Goal: Contribute content: Add original content to the website for others to see

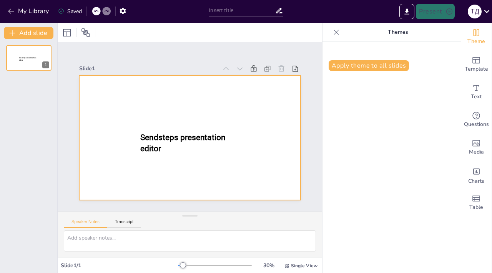
type input "New Sendsteps"
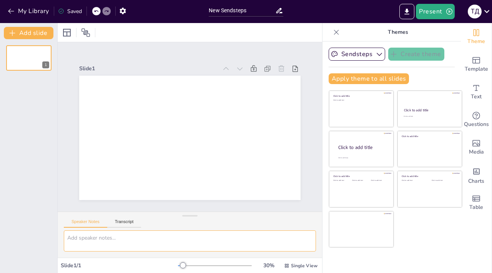
click at [184, 240] on textarea at bounding box center [190, 240] width 252 height 21
click at [207, 239] on textarea at bounding box center [190, 240] width 252 height 21
paste textarea "1 звичайна процедура реєстрації (номер тел, поштова адреса, індекс -краще вказу…"
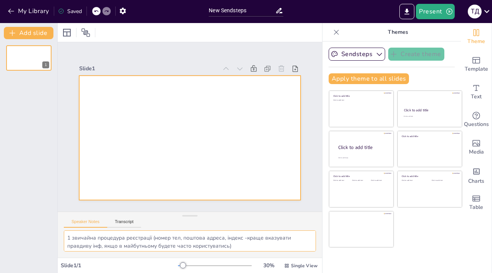
type textarea "1 звичайна процедура реєстрації (номер тел, поштова адреса, індекс -краще вказу…"
click at [200, 154] on div at bounding box center [189, 138] width 221 height 124
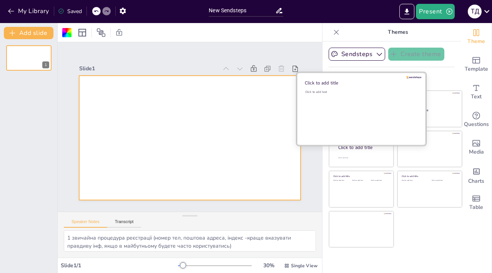
click at [354, 92] on div "Click to add text" at bounding box center [360, 92] width 110 height 4
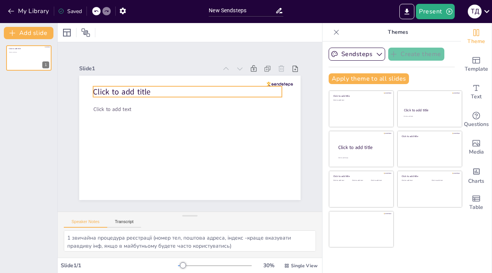
click at [176, 92] on p "Click to add title" at bounding box center [187, 91] width 189 height 11
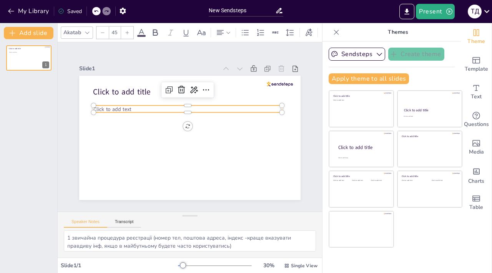
click at [164, 107] on p "Click to add text" at bounding box center [187, 108] width 188 height 7
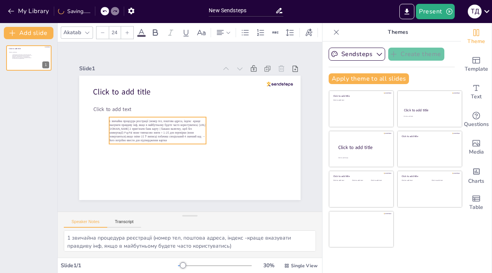
drag, startPoint x: 174, startPoint y: 107, endPoint x: 192, endPoint y: 136, distance: 34.1
click at [192, 136] on span "1 звичайна процедура реєстрації (номер тел, поштова адреса, індекс -краще вказу…" at bounding box center [157, 130] width 96 height 23
click at [192, 134] on span "1 звичайна процедура реєстрації (номер тел, поштова адреса, індекс -краще вказу…" at bounding box center [156, 129] width 96 height 23
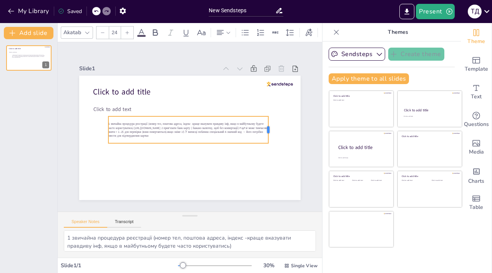
drag, startPoint x: 206, startPoint y: 131, endPoint x: 268, endPoint y: 132, distance: 63.0
click at [268, 132] on div at bounding box center [271, 129] width 6 height 27
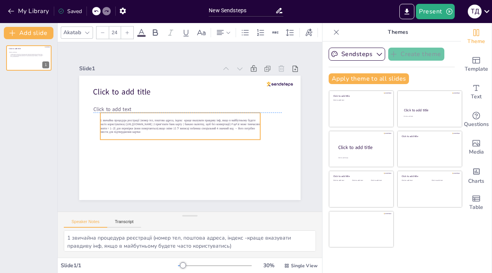
drag, startPoint x: 187, startPoint y: 126, endPoint x: 179, endPoint y: 125, distance: 8.1
click at [179, 125] on span "1 звичайна процедура реєстрації (номер тел, поштова адреса, індекс -краще вказу…" at bounding box center [179, 125] width 159 height 15
click at [126, 34] on icon at bounding box center [127, 32] width 5 height 5
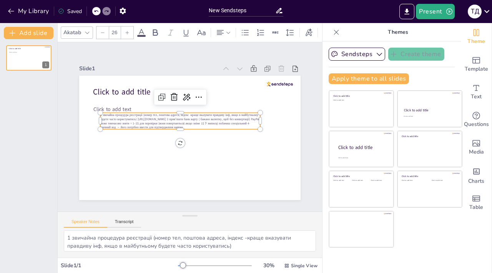
click at [126, 34] on icon at bounding box center [127, 32] width 5 height 5
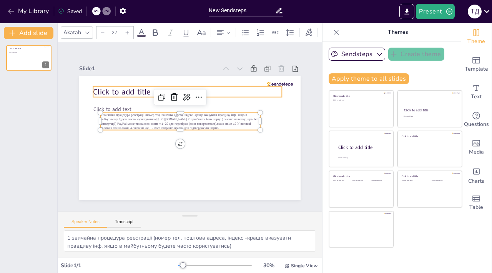
type input "68"
click at [126, 89] on span "Click to add title" at bounding box center [121, 91] width 57 height 11
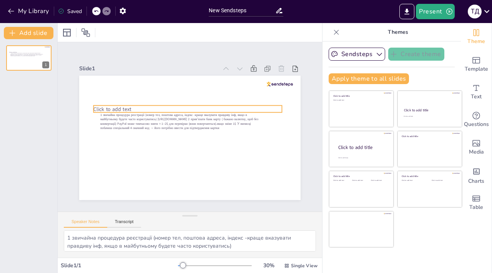
click at [119, 109] on span "Click to add text" at bounding box center [112, 108] width 38 height 7
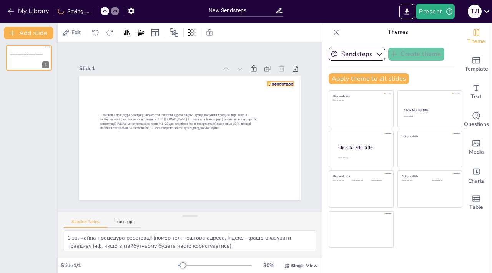
click at [269, 85] on div at bounding box center [280, 84] width 26 height 5
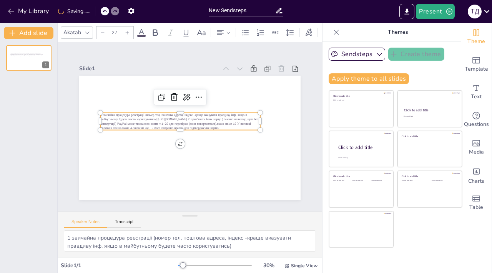
click at [205, 118] on span "1 звичайна процедура реєстрації (номер тел, поштова адреса, індекс -краще вказу…" at bounding box center [179, 121] width 158 height 17
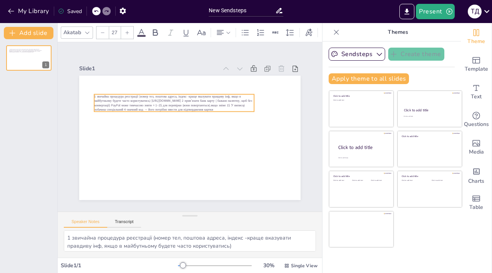
drag, startPoint x: 205, startPoint y: 118, endPoint x: 199, endPoint y: 100, distance: 19.4
click at [199, 100] on span "1 звичайна процедура реєстрації (номер тел, поштова адреса, індекс -краще вказу…" at bounding box center [173, 102] width 158 height 17
drag, startPoint x: 255, startPoint y: 103, endPoint x: 286, endPoint y: 102, distance: 31.1
click at [286, 102] on div at bounding box center [288, 102] width 6 height 17
type input "28.2"
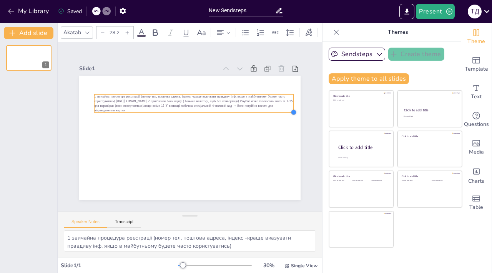
drag, startPoint x: 284, startPoint y: 112, endPoint x: 226, endPoint y: 113, distance: 58.0
click at [226, 113] on div "1 звичайна процедура реєстрації (номер тел, поштова адреса, індекс -краще вказу…" at bounding box center [189, 138] width 221 height 124
drag, startPoint x: 234, startPoint y: 101, endPoint x: 225, endPoint y: 101, distance: 8.1
click at [225, 101] on span "1 звичайна процедура реєстрації (номер тел, поштова адреса, індекс -краще вказу…" at bounding box center [193, 103] width 199 height 18
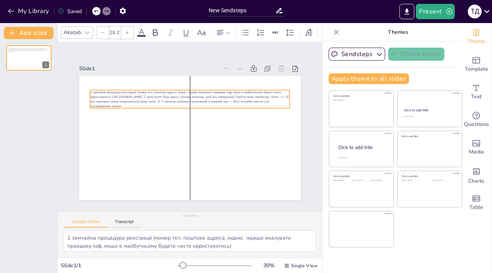
drag, startPoint x: 244, startPoint y: 102, endPoint x: 238, endPoint y: 98, distance: 7.5
click at [238, 98] on span "1 звичайна процедура реєстрації (номер тел, поштова адреса, індекс -краще вказу…" at bounding box center [189, 99] width 199 height 18
click at [114, 32] on input "28.2" at bounding box center [114, 33] width 11 height 12
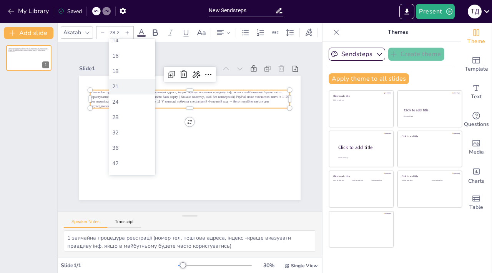
scroll to position [68, 0]
click at [128, 143] on div "36" at bounding box center [132, 147] width 46 height 15
type input "36"
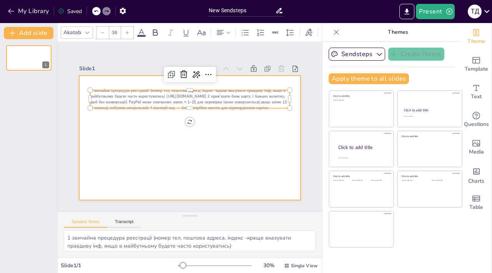
click at [154, 135] on div at bounding box center [189, 138] width 221 height 124
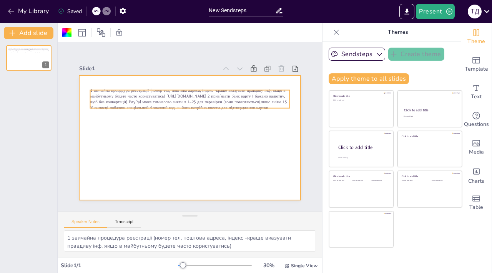
click at [180, 104] on span "1 звичайна процедура реєстрації (номер тел, поштова адреса, індекс -краще вказу…" at bounding box center [188, 99] width 197 height 23
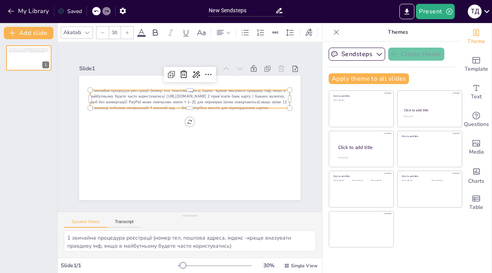
click at [187, 94] on span "1 звичайна процедура реєстрації (номер тел, поштова адреса, індекс -краще вказу…" at bounding box center [188, 99] width 197 height 23
click at [202, 98] on span "1 звичайна процедура реєстрації (номер тел, поштова адреса, індекс -краще вказу…" at bounding box center [188, 99] width 197 height 23
click at [213, 97] on span "1 звичайна процедура реєстрації (номер тел, поштова адреса, індекс -краще вказу…" at bounding box center [188, 99] width 197 height 23
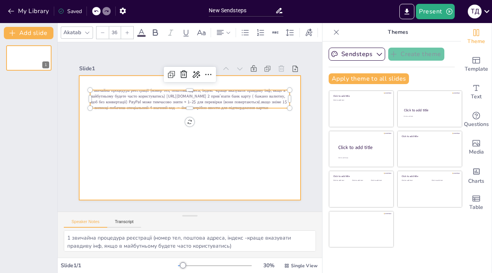
click at [147, 115] on div at bounding box center [189, 138] width 221 height 124
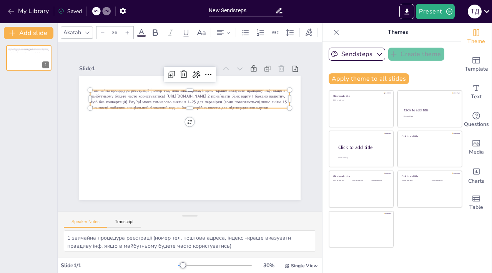
click at [104, 98] on span "1 звичайна процедура реєстрації (номер тел, поштова адреса, індекс -краще вказу…" at bounding box center [188, 99] width 197 height 23
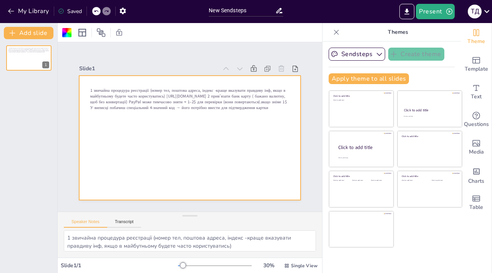
click at [142, 116] on div at bounding box center [189, 138] width 221 height 124
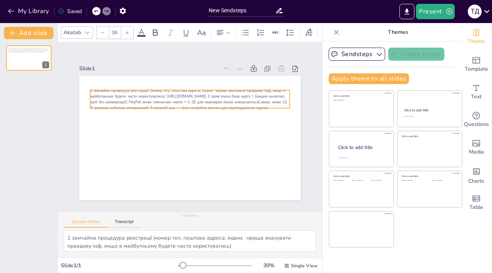
click at [154, 105] on span "1 звичайна процедура реєстрації (номер тел, поштова адреса, індекс -краще вказу…" at bounding box center [188, 99] width 197 height 23
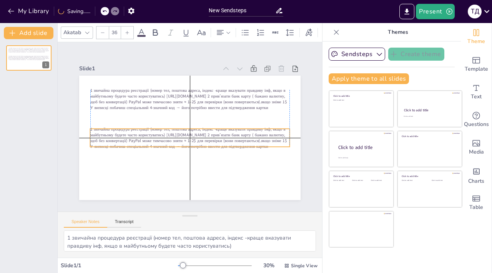
drag, startPoint x: 156, startPoint y: 100, endPoint x: 156, endPoint y: 136, distance: 35.7
click at [156, 136] on span "1 звичайна процедура реєстрації (номер тел, поштова адреса, індекс -краще вказу…" at bounding box center [188, 137] width 197 height 23
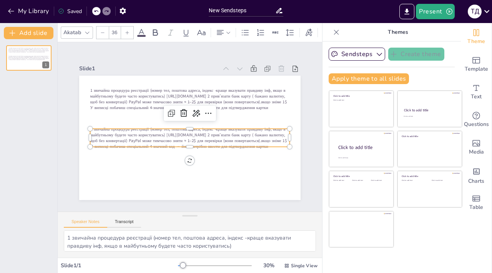
click at [156, 136] on span "1 звичайна процедура реєстрації (номер тел, поштова адреса, індекс -краще вказу…" at bounding box center [188, 137] width 197 height 23
click at [134, 149] on div "1 звичайна процедура реєстрації (номер тел, поштова адреса, індекс -краще вказу…" at bounding box center [189, 138] width 221 height 124
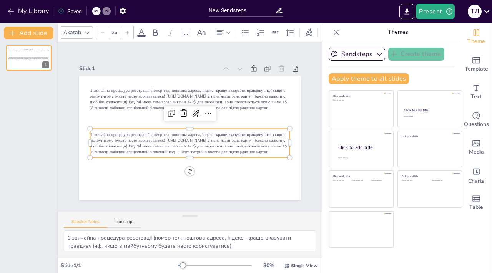
click at [134, 149] on span "1 звичайна процедура реєстрації (номер тел, поштова адреса, індекс -краще вказу…" at bounding box center [188, 142] width 197 height 23
drag, startPoint x: 138, startPoint y: 154, endPoint x: 92, endPoint y: 129, distance: 52.3
click at [92, 129] on div "1 звичайна процедура реєстрації (номер тел, поштова адреса, індекс -краще вказу…" at bounding box center [189, 138] width 221 height 124
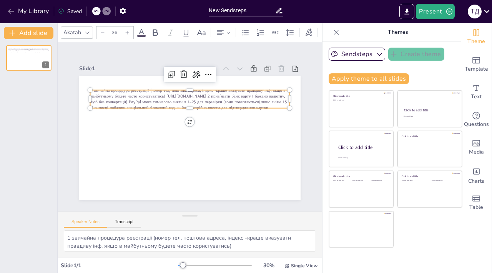
click at [93, 88] on span "1 звичайна процедура реєстрації (номер тел, поштова адреса, індекс -краще вказу…" at bounding box center [188, 99] width 197 height 23
click at [176, 98] on span "1 звичайна процедура реєстрації (номер тел, поштова адреса, індекс -краще вказу…" at bounding box center [188, 99] width 197 height 23
drag, startPoint x: 167, startPoint y: 93, endPoint x: 229, endPoint y: 94, distance: 61.5
click at [229, 94] on span "1 звичайна процедура реєстрації (номер тел, поштова адреса, індекс -краще вказу…" at bounding box center [188, 99] width 197 height 23
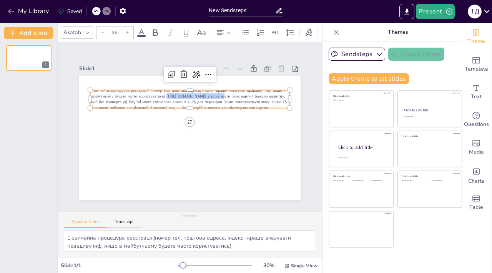
copy span "[URL][DOMAIN_NAME]"
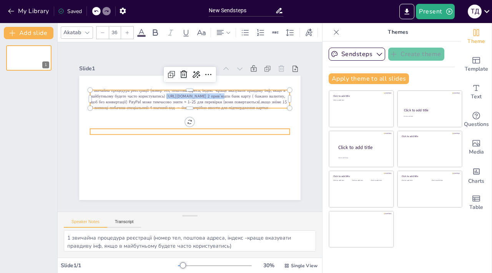
type input "36"
click at [128, 131] on p at bounding box center [189, 132] width 199 height 6
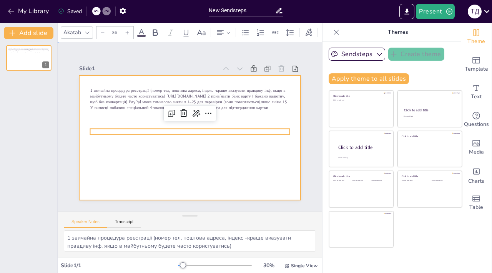
click at [124, 119] on div at bounding box center [189, 138] width 221 height 124
click at [124, 134] on p at bounding box center [189, 132] width 199 height 6
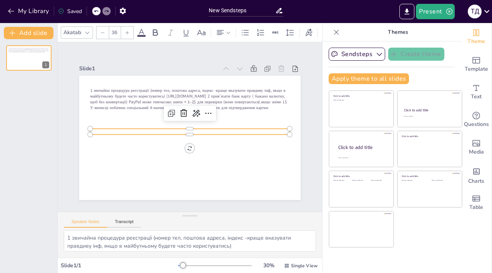
click at [124, 134] on p at bounding box center [189, 132] width 199 height 6
click at [124, 133] on p at bounding box center [189, 132] width 199 height 6
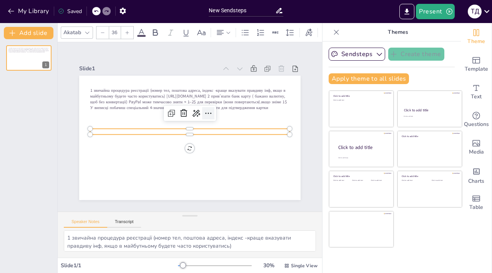
click at [209, 112] on icon at bounding box center [208, 113] width 9 height 9
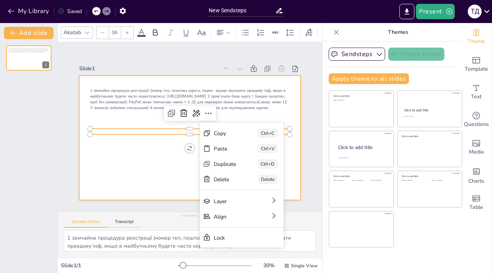
click at [155, 142] on div at bounding box center [189, 138] width 221 height 124
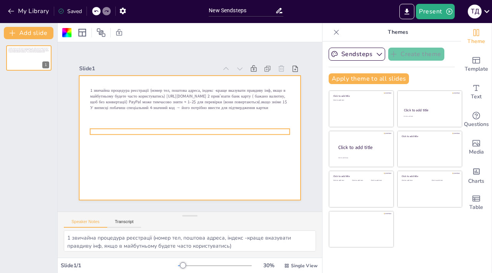
click at [150, 130] on p at bounding box center [189, 132] width 199 height 6
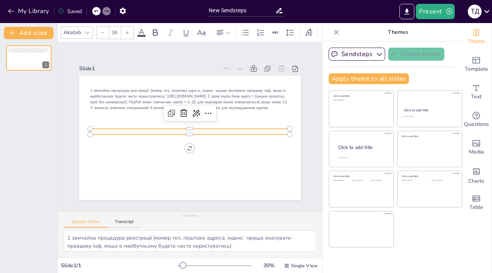
click at [150, 130] on p at bounding box center [189, 132] width 199 height 6
click at [150, 132] on p at bounding box center [189, 132] width 199 height 6
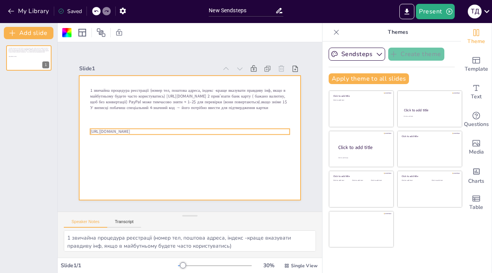
click at [157, 133] on p "[URL][DOMAIN_NAME]" at bounding box center [189, 132] width 199 height 6
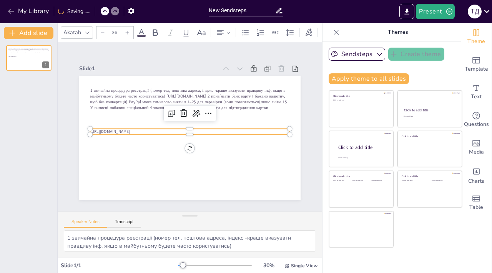
click at [157, 133] on p "[URL][DOMAIN_NAME]" at bounding box center [189, 132] width 199 height 6
drag, startPoint x: 159, startPoint y: 132, endPoint x: 93, endPoint y: 128, distance: 65.8
click at [93, 128] on div "1 звичайна процедура реєстрації (номер тел, поштова адреса, індекс -краще вказу…" at bounding box center [189, 138] width 221 height 124
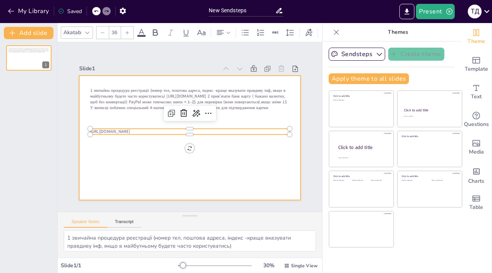
click at [145, 158] on div at bounding box center [189, 138] width 221 height 124
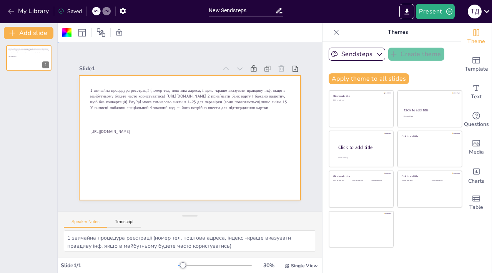
click at [152, 152] on div at bounding box center [189, 138] width 221 height 124
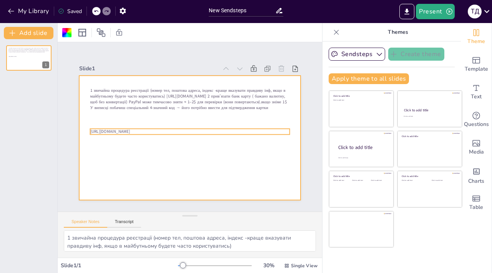
click at [148, 133] on p "[URL][DOMAIN_NAME]" at bounding box center [189, 132] width 199 height 6
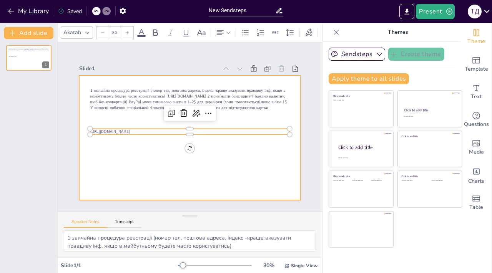
click at [148, 149] on div at bounding box center [189, 138] width 221 height 124
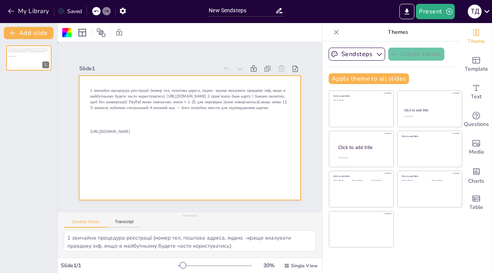
click at [148, 149] on div at bounding box center [189, 138] width 221 height 124
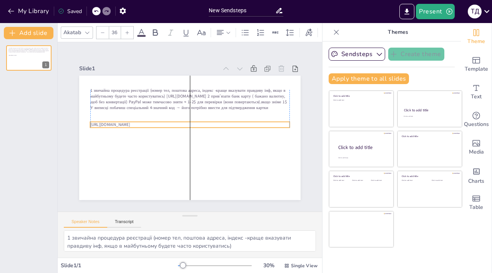
drag, startPoint x: 150, startPoint y: 132, endPoint x: 150, endPoint y: 125, distance: 6.9
click at [150, 125] on p "[URL][DOMAIN_NAME]" at bounding box center [189, 125] width 199 height 6
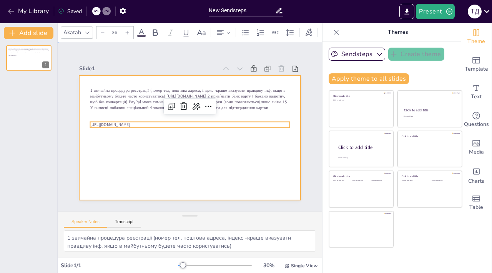
click at [149, 151] on div at bounding box center [189, 138] width 221 height 124
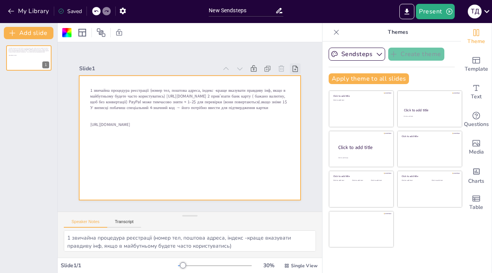
click at [296, 69] on icon at bounding box center [295, 69] width 8 height 8
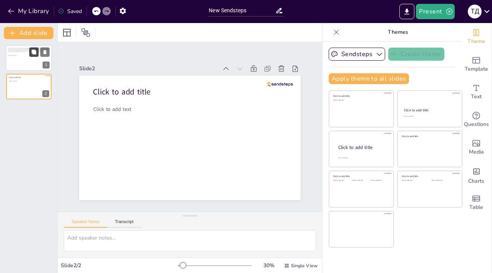
click at [32, 54] on icon at bounding box center [33, 52] width 5 height 5
type textarea "1 звичайна процедура реєстрації (номер тел, поштова адреса, індекс -краще вказу…"
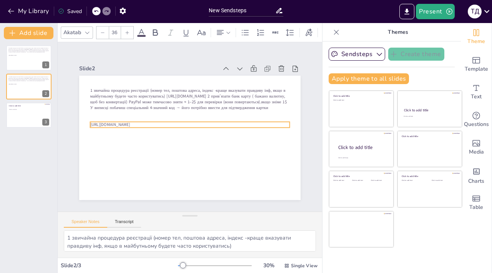
click at [165, 126] on p "[URL][DOMAIN_NAME]" at bounding box center [189, 125] width 199 height 6
click at [209, 107] on icon at bounding box center [208, 106] width 9 height 9
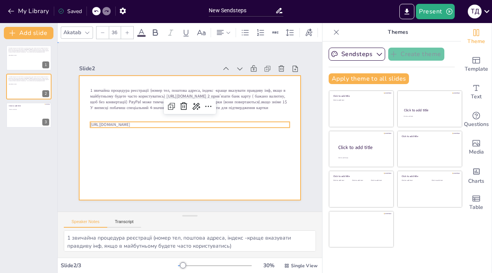
click at [167, 168] on div at bounding box center [189, 138] width 221 height 124
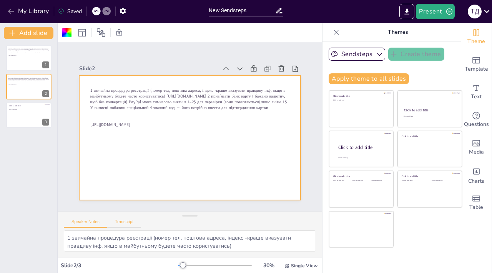
click at [120, 226] on button "Transcript" at bounding box center [124, 223] width 34 height 8
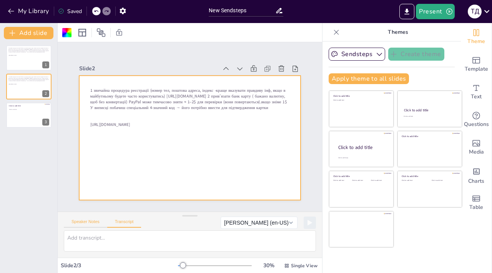
click at [89, 223] on button "Speaker Notes" at bounding box center [85, 223] width 43 height 8
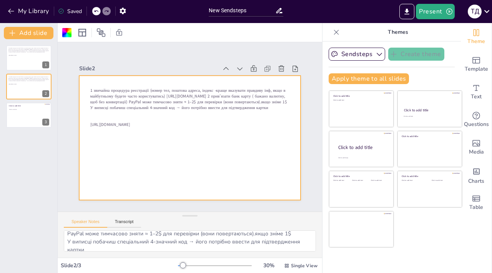
scroll to position [59, 0]
click at [122, 10] on icon "button" at bounding box center [123, 11] width 8 height 8
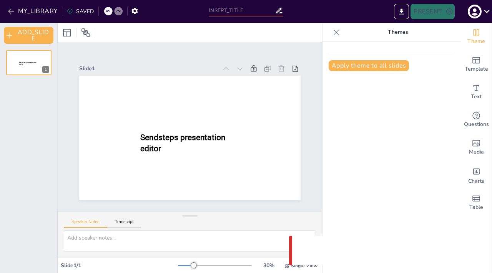
type input "New Sendsteps"
